Goal: Information Seeking & Learning: Learn about a topic

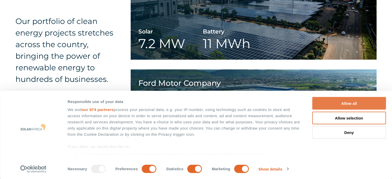
scroll to position [980, 0]
click at [353, 103] on button "Allow all" at bounding box center [349, 103] width 74 height 13
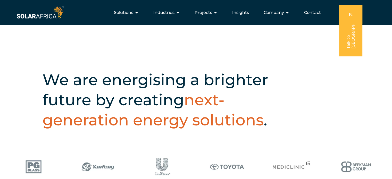
scroll to position [42, 0]
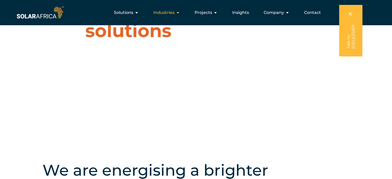
click at [169, 12] on span "Industries" at bounding box center [163, 13] width 21 height 6
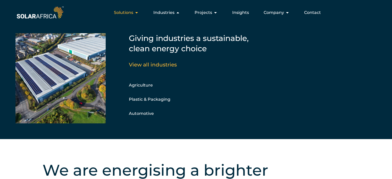
click at [133, 13] on span "Solutions" at bounding box center [123, 13] width 19 height 6
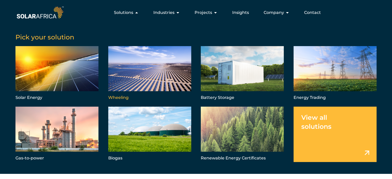
scroll to position [0, 0]
click at [138, 13] on icon "Menu" at bounding box center [137, 13] width 4 height 4
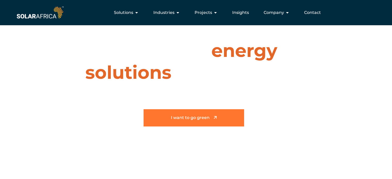
click at [171, 118] on span "I want to go green" at bounding box center [190, 118] width 39 height 4
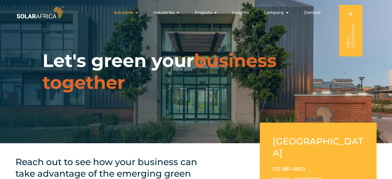
click at [129, 13] on span "Solutions" at bounding box center [123, 13] width 19 height 6
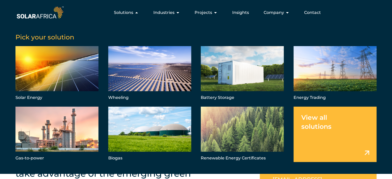
click at [315, 137] on link "Menu" at bounding box center [335, 134] width 83 height 55
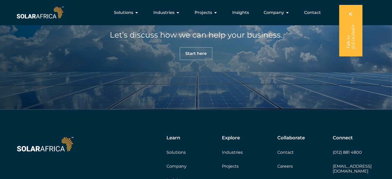
scroll to position [413, 0]
